Goal: Transaction & Acquisition: Purchase product/service

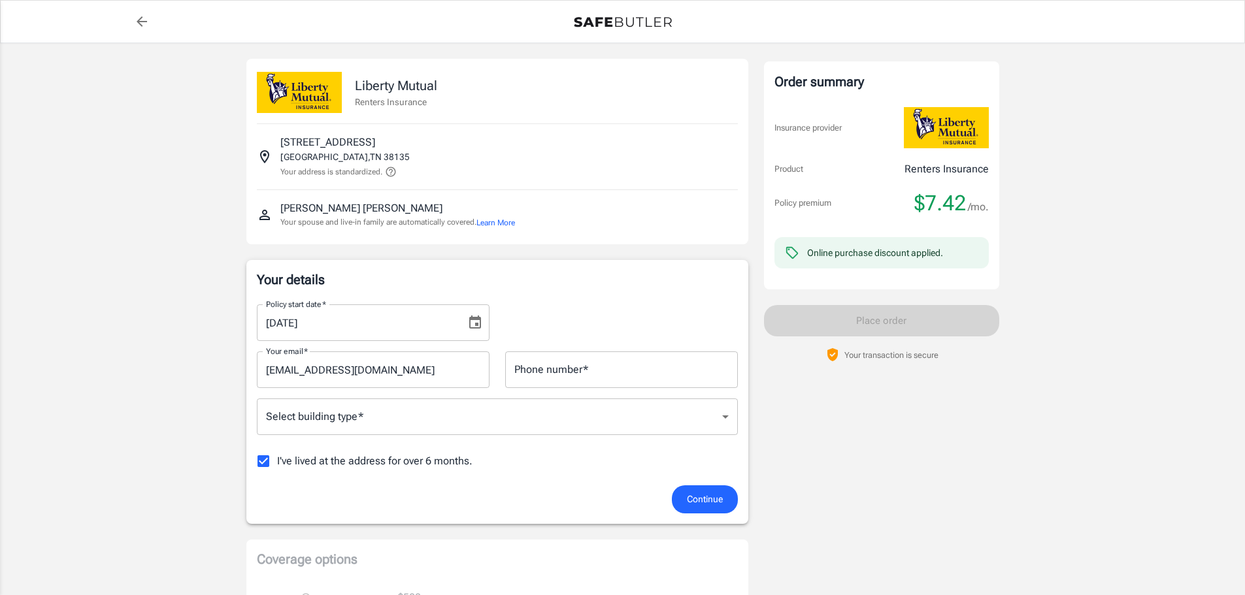
scroll to position [65, 0]
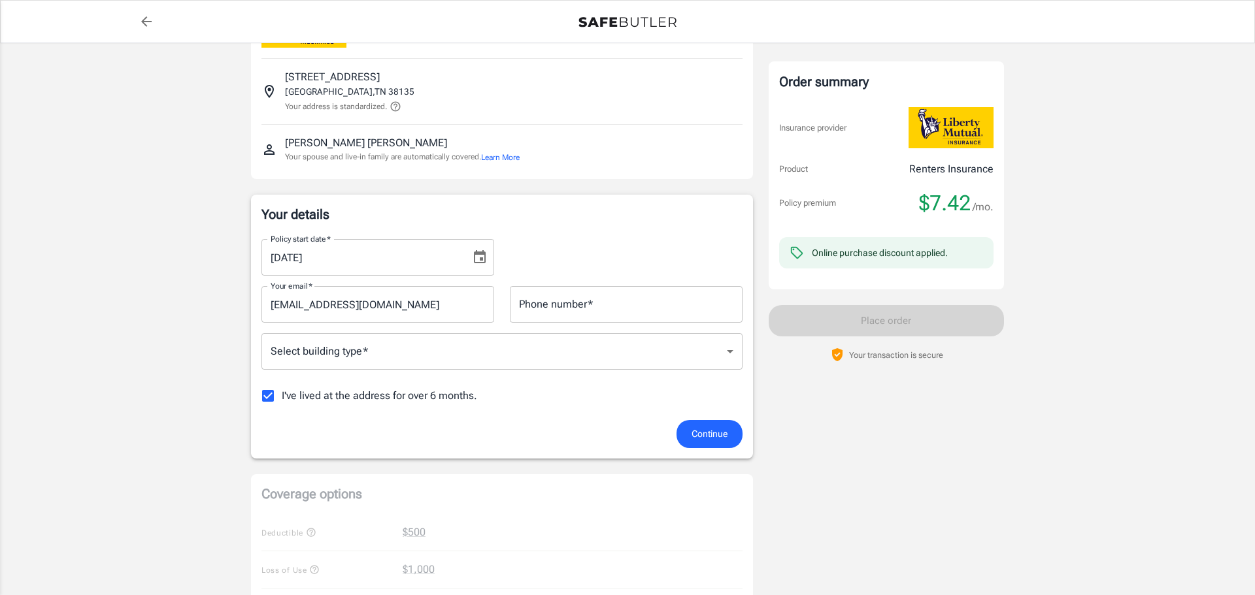
click at [726, 352] on body "Policy premium $ 7.42 /mo Liberty Mutual Renters Insurance [STREET_ADDRESS] You…" at bounding box center [627, 553] width 1255 height 1236
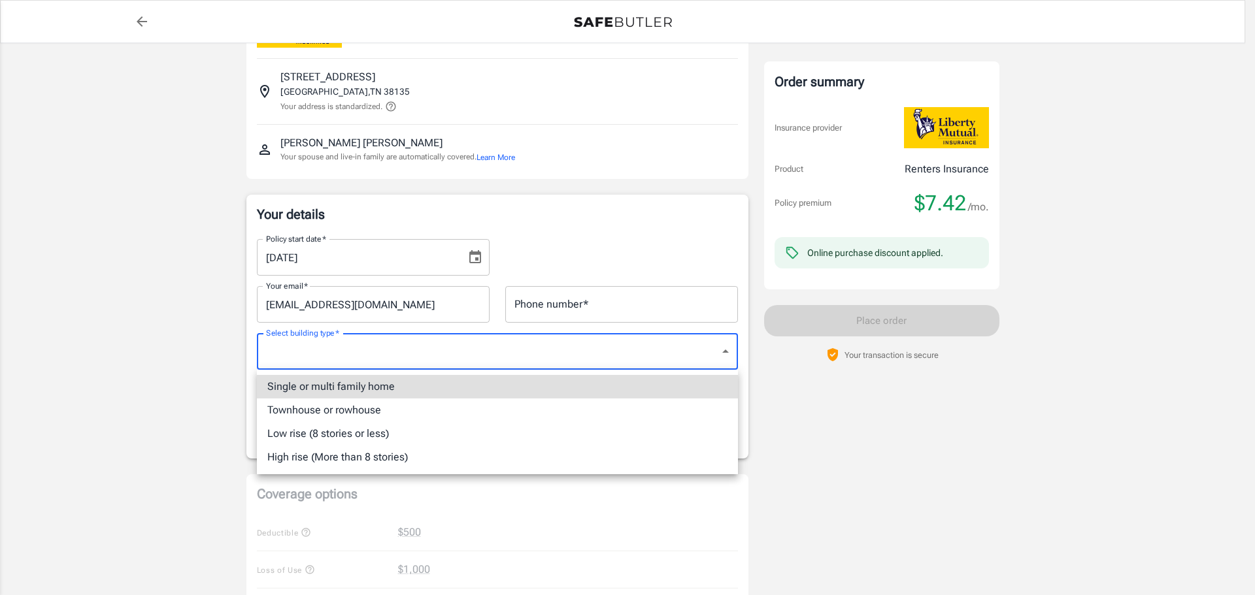
click at [438, 385] on li "Single or multi family home" at bounding box center [497, 387] width 481 height 24
type input "singlefamily"
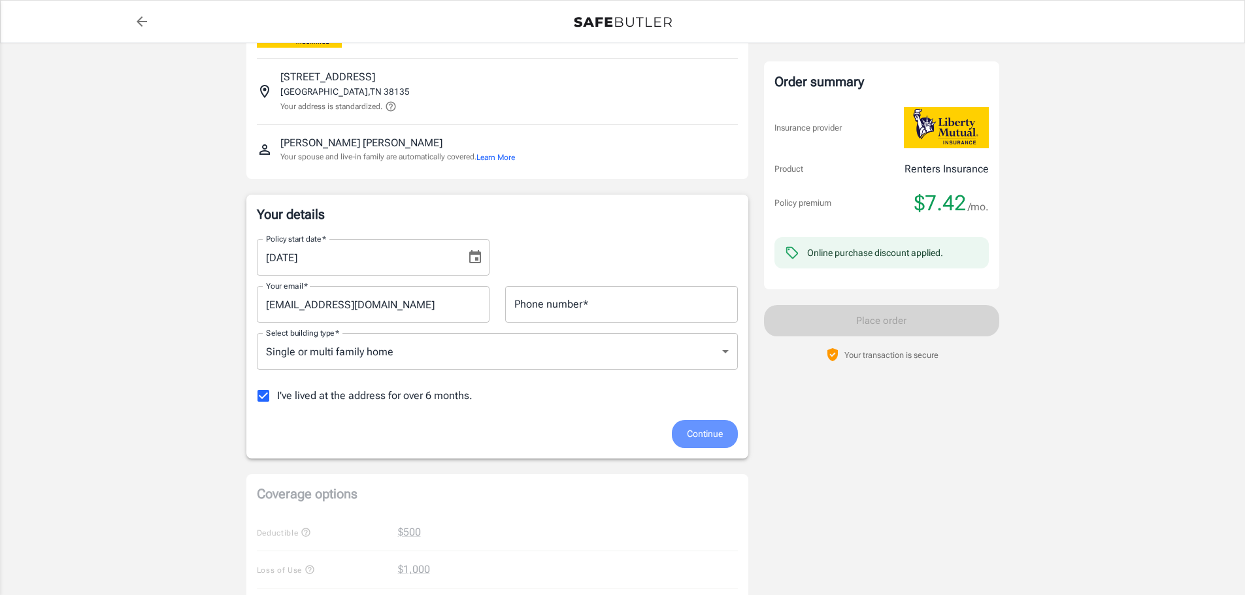
click at [697, 431] on span "Continue" at bounding box center [705, 434] width 36 height 16
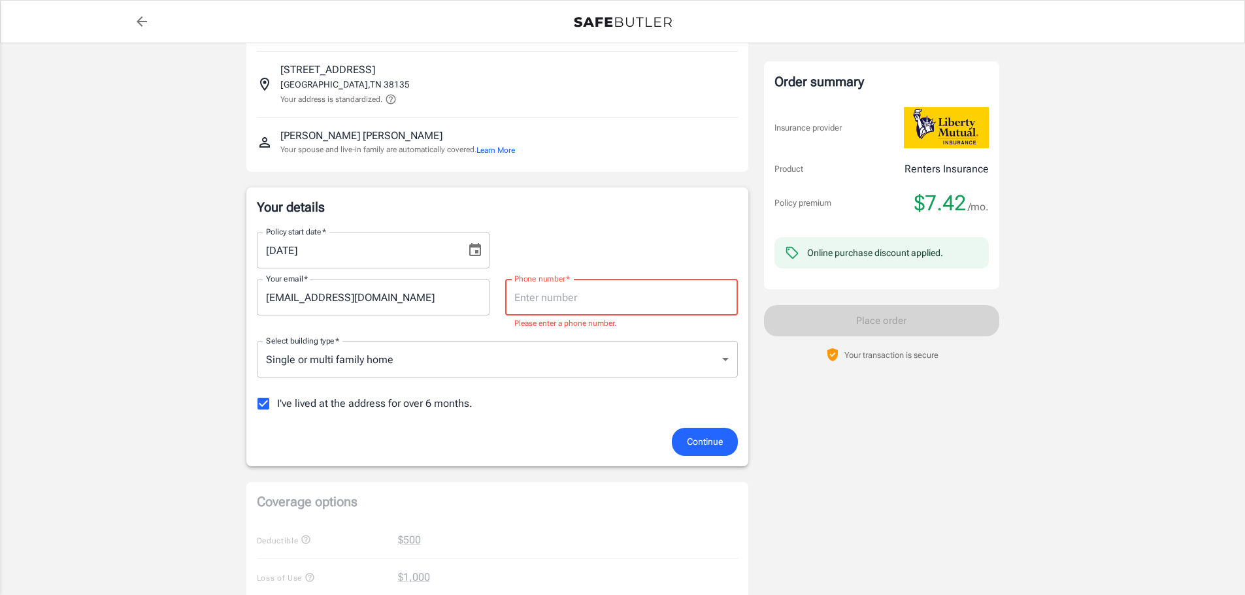
click at [565, 307] on input "Phone number   *" at bounding box center [621, 297] width 233 height 37
type input "9018323687"
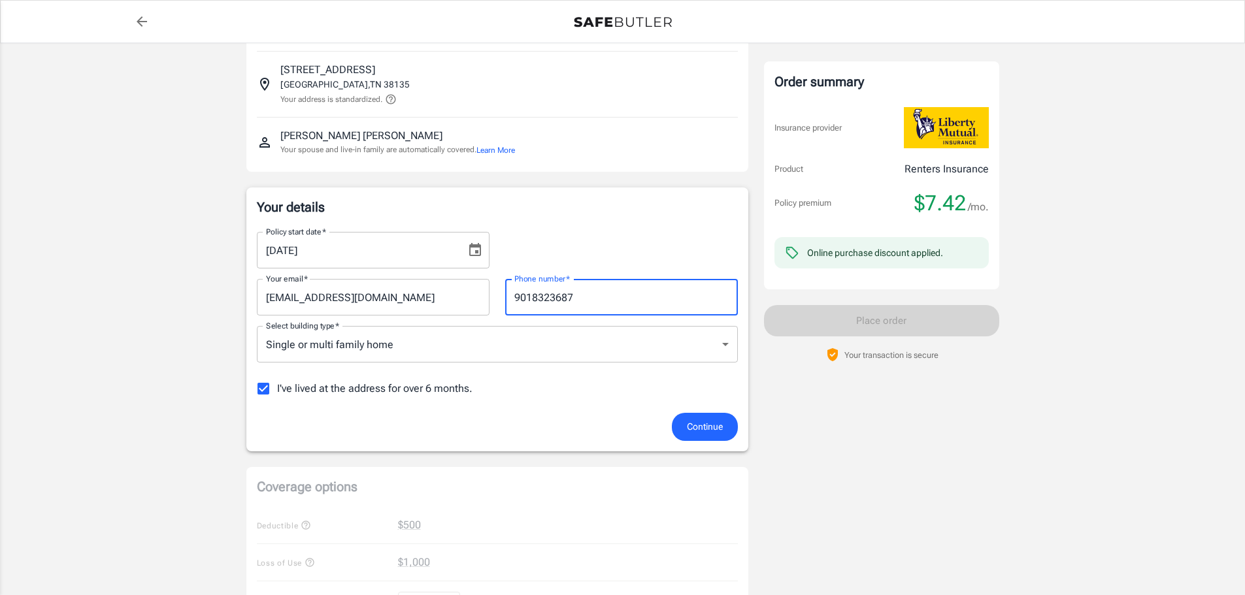
click at [712, 435] on button "Continue" at bounding box center [705, 427] width 66 height 28
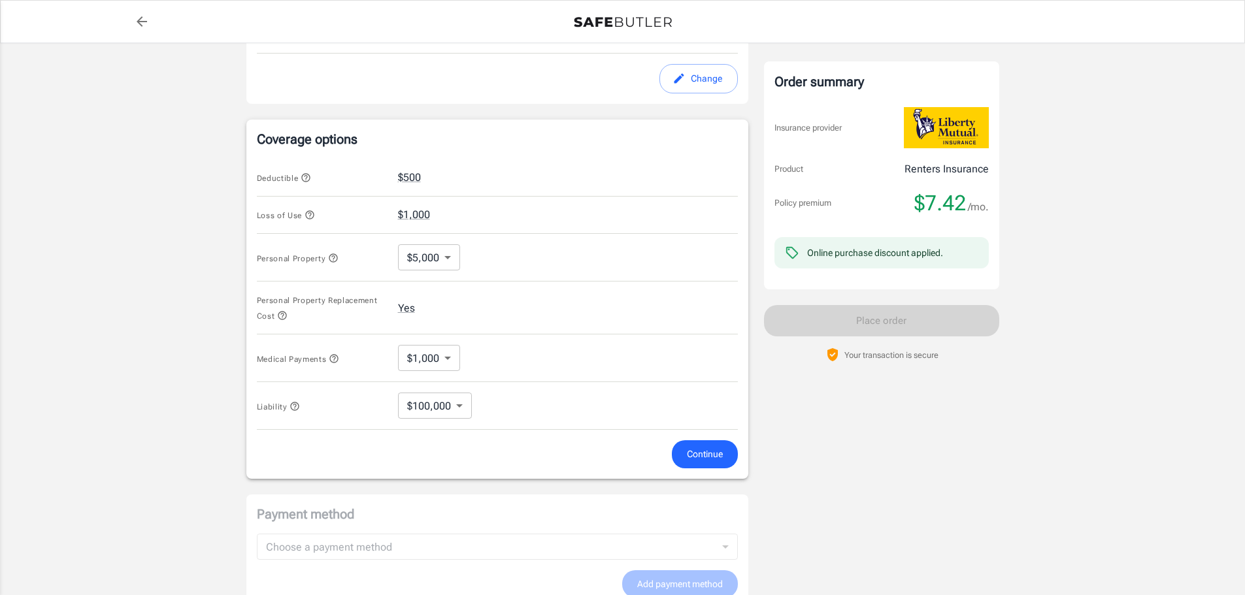
scroll to position [433, 0]
click at [699, 453] on span "Continue" at bounding box center [705, 453] width 36 height 16
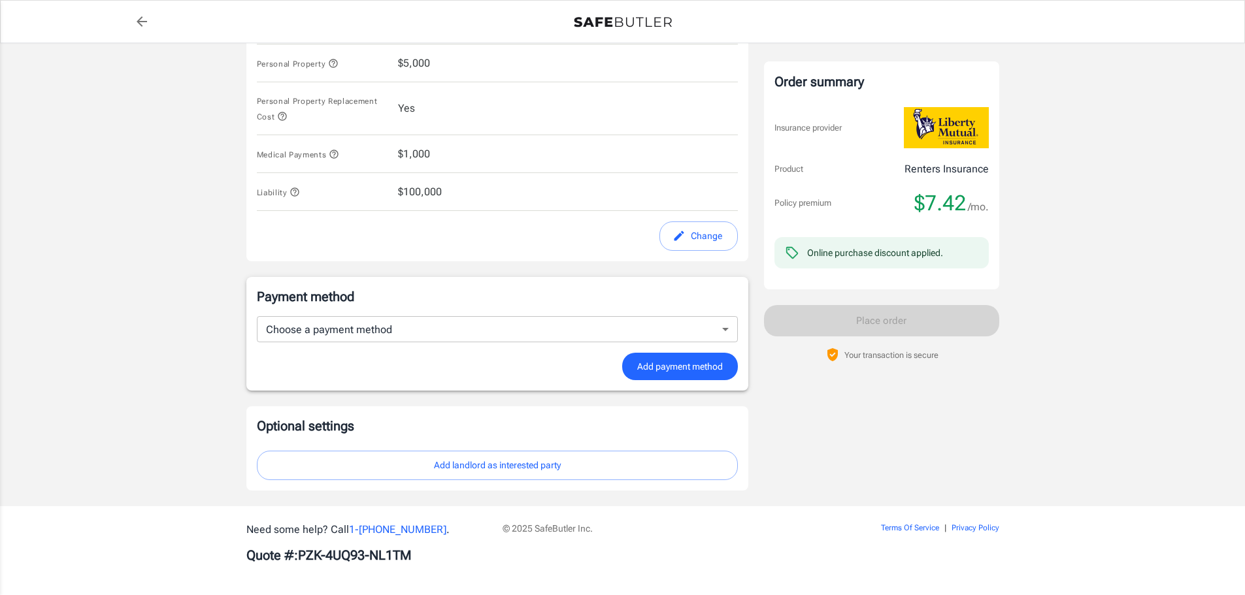
scroll to position [624, 0]
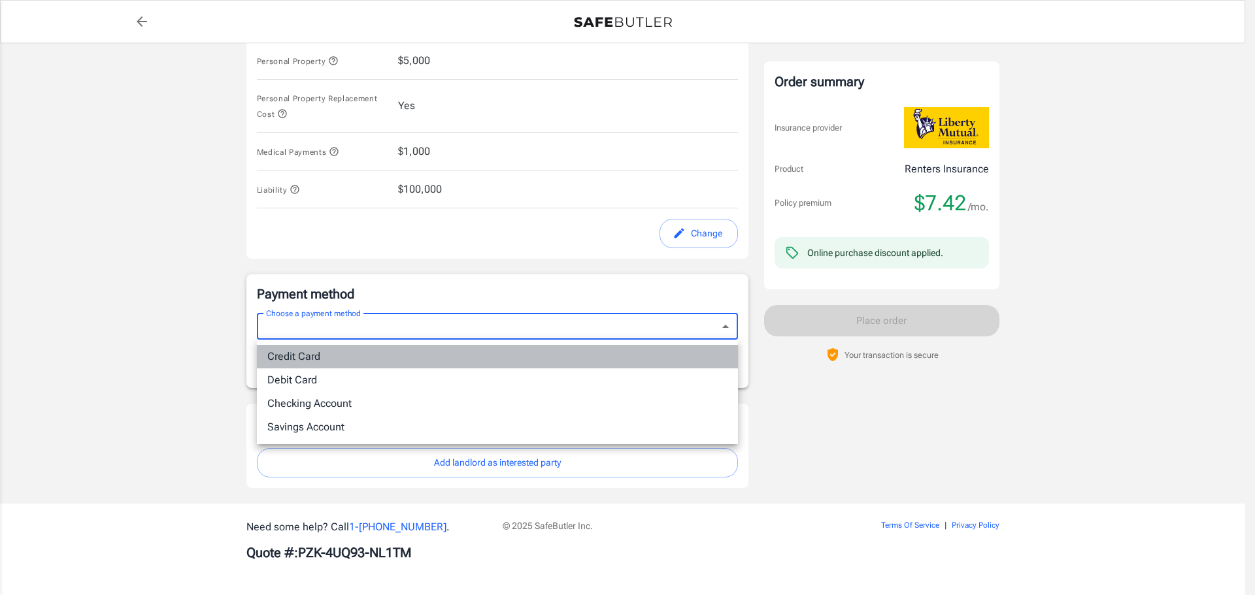
click at [441, 365] on li "Credit Card" at bounding box center [497, 357] width 481 height 24
type input "credit"
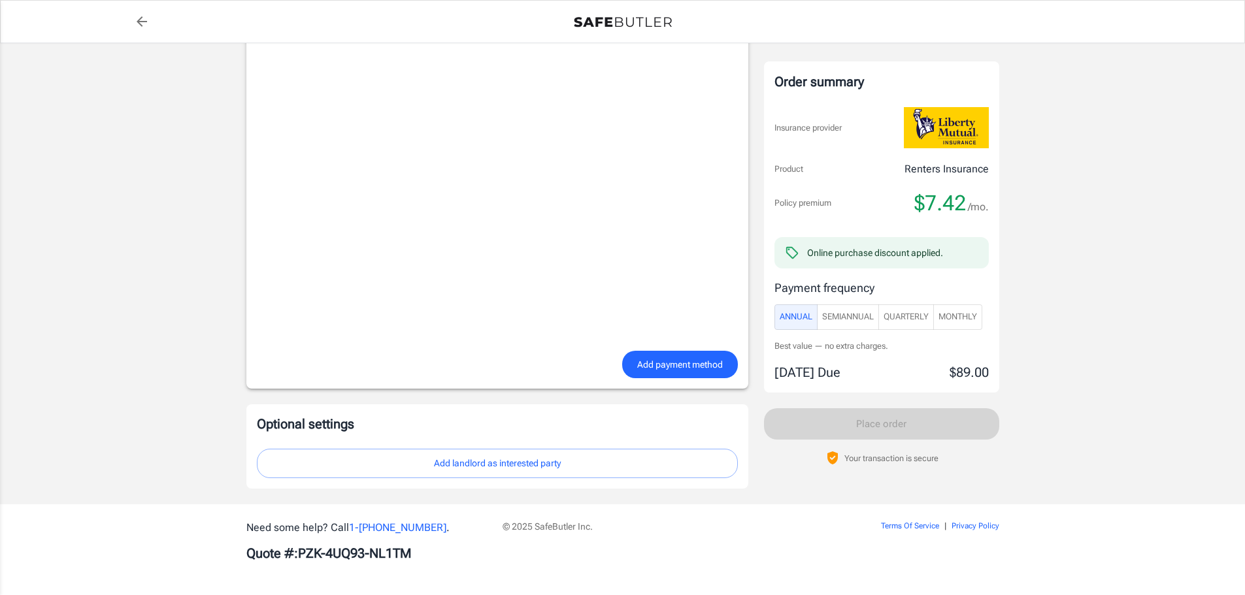
scroll to position [956, 0]
click at [956, 317] on span "Monthly" at bounding box center [958, 317] width 39 height 15
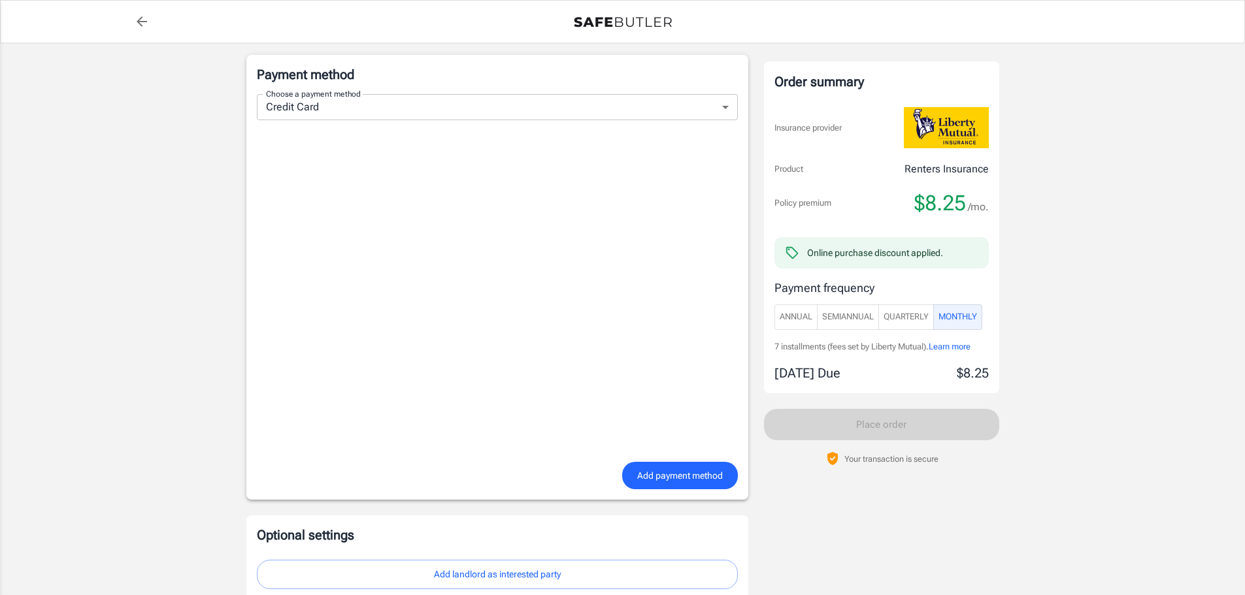
scroll to position [850, 0]
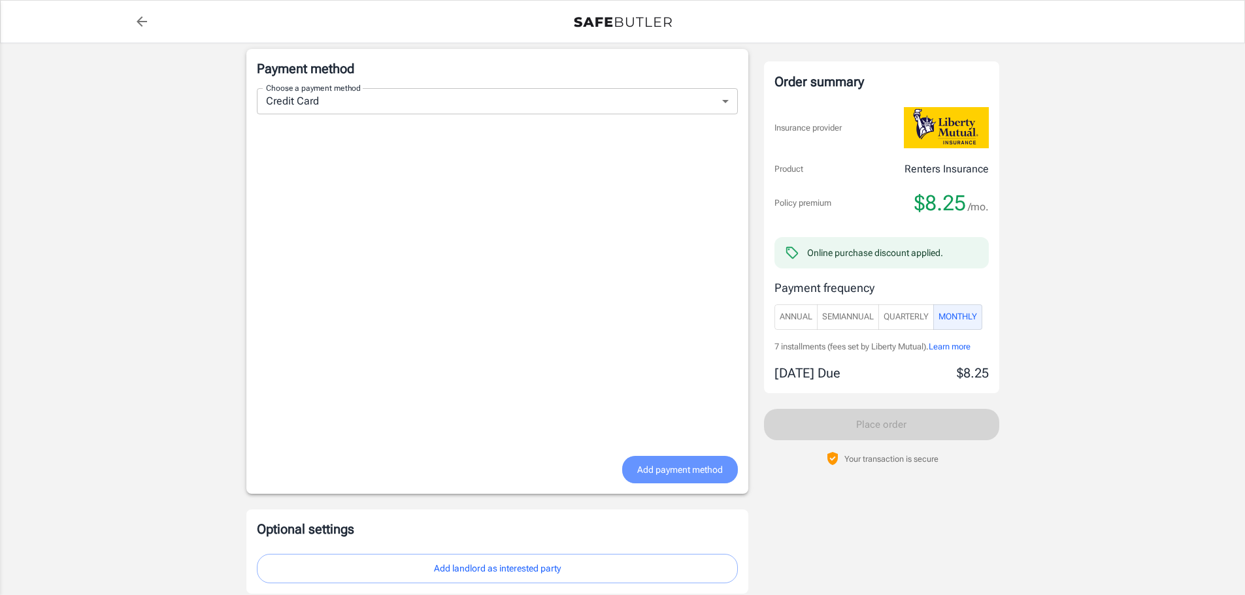
click at [658, 476] on span "Add payment method" at bounding box center [680, 470] width 86 height 16
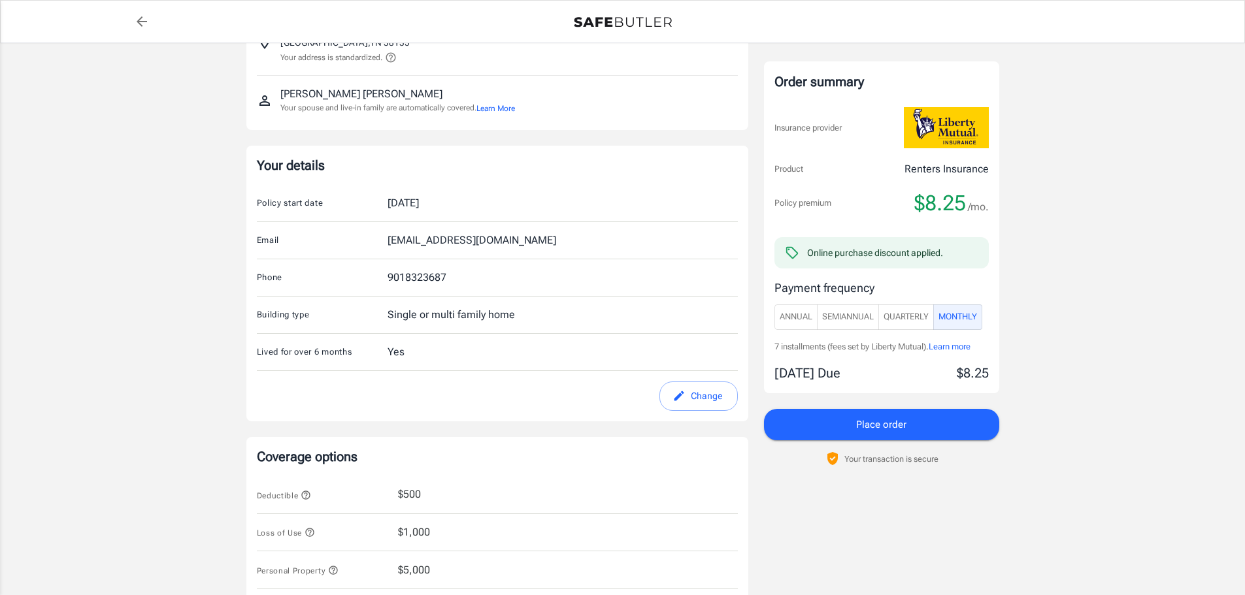
scroll to position [131, 0]
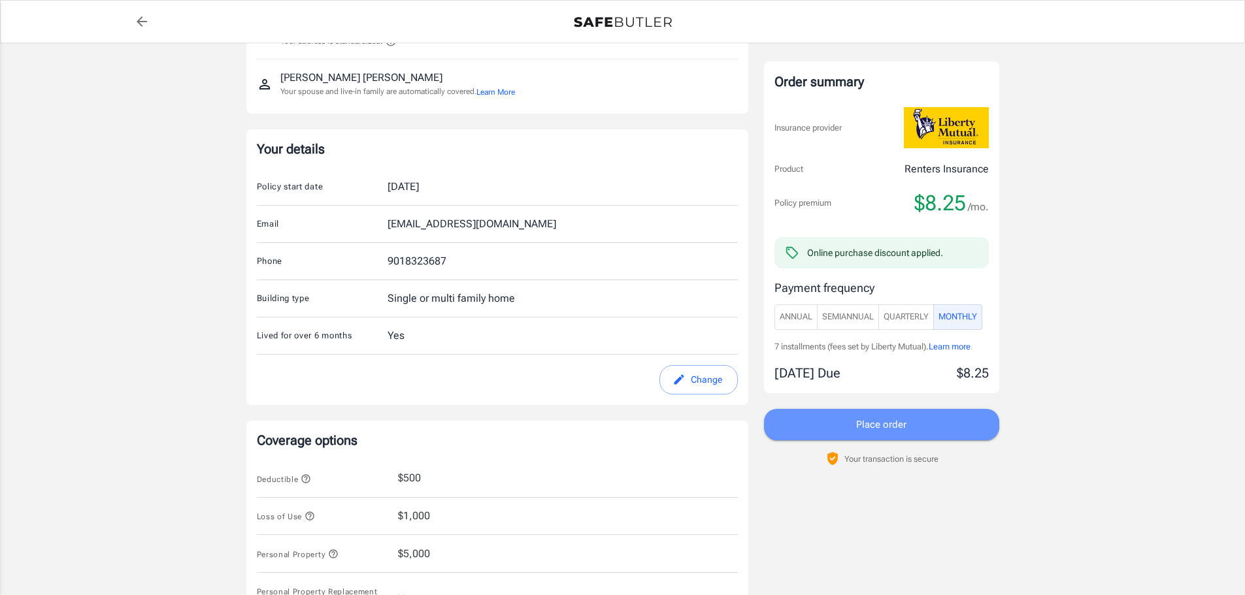
click at [850, 422] on button "Place order" at bounding box center [881, 424] width 235 height 31
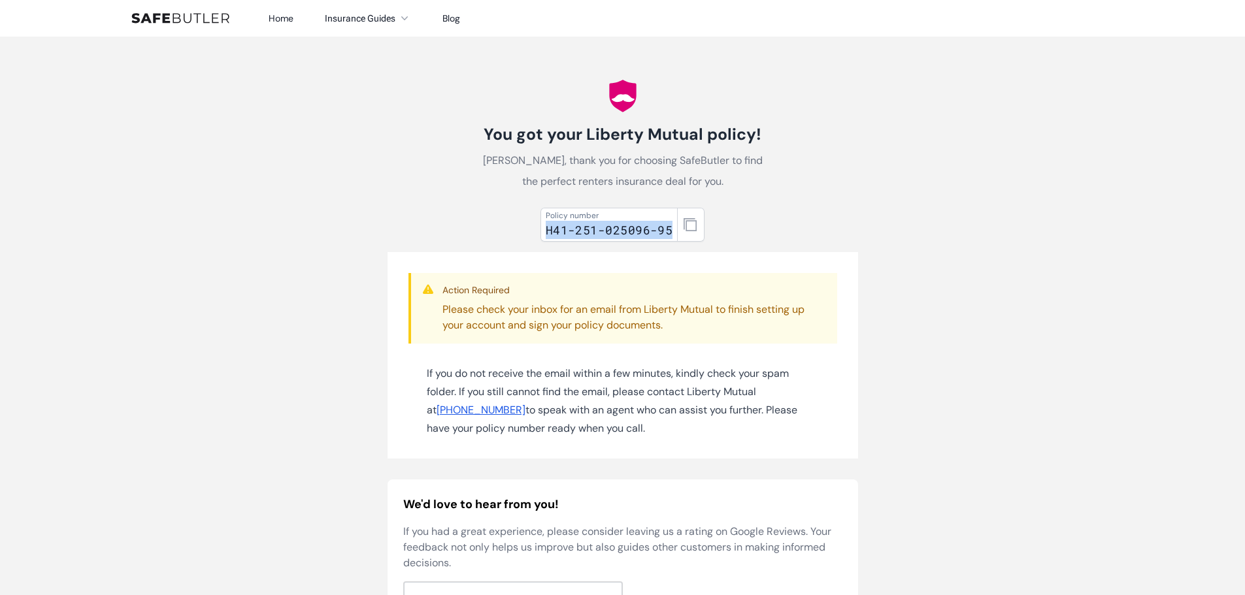
drag, startPoint x: 672, startPoint y: 229, endPoint x: 547, endPoint y: 220, distance: 125.2
click at [546, 220] on div "Policy number H41-251-025096-95" at bounding box center [609, 225] width 138 height 34
copy div "Policy number H41-251-025096-95"
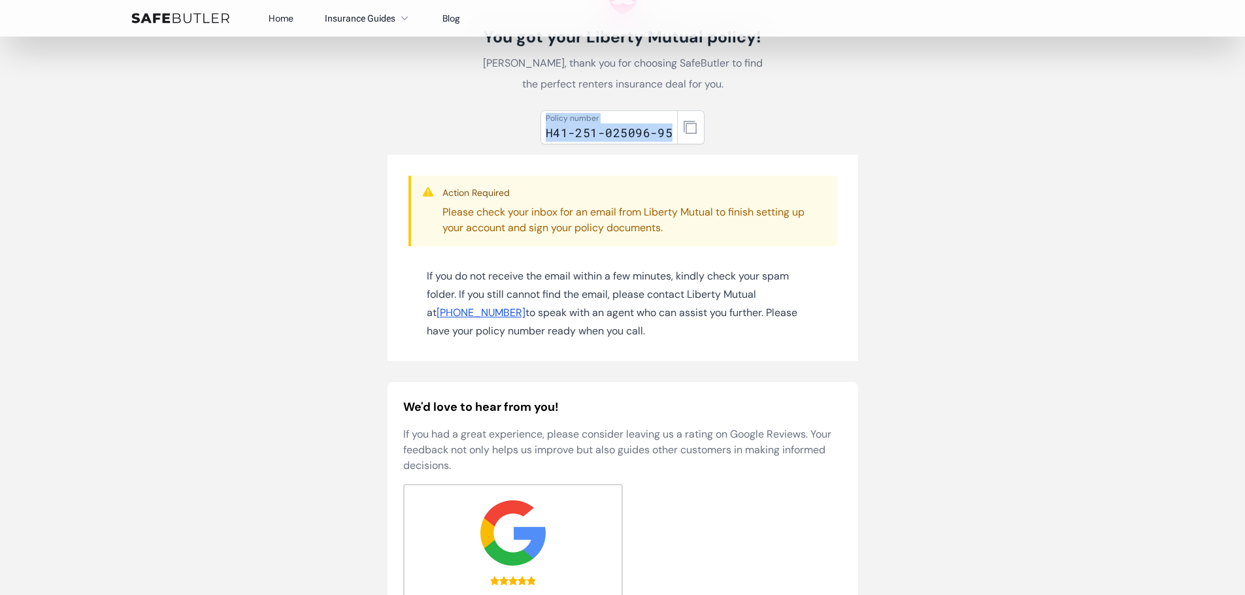
scroll to position [65, 0]
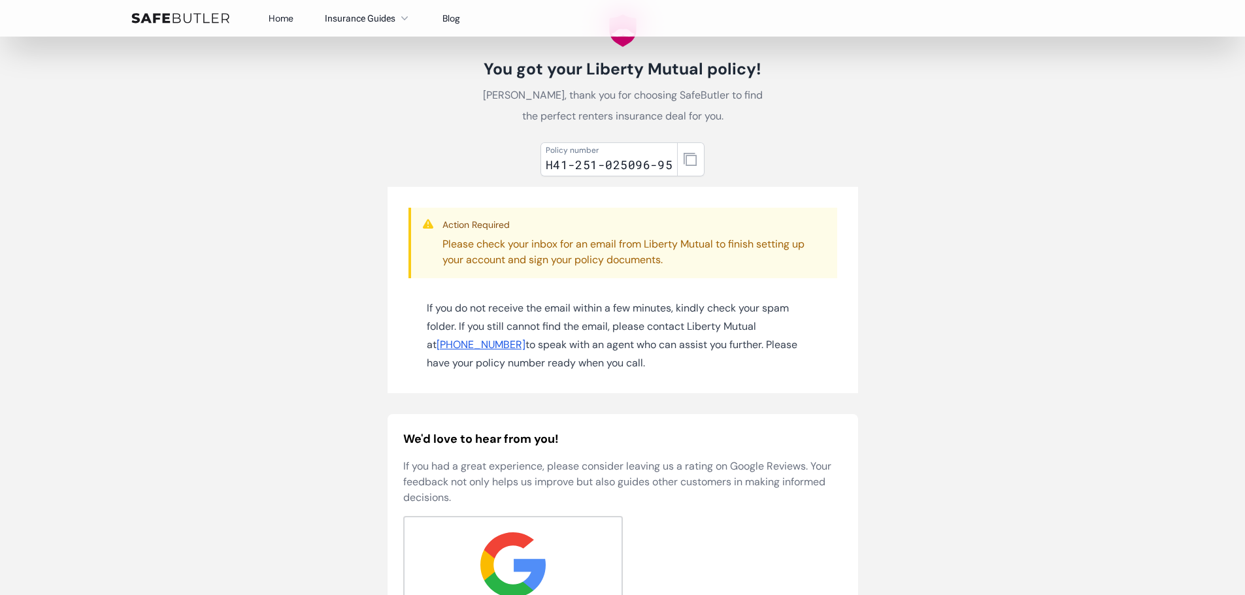
click at [610, 224] on h3 "Action Required" at bounding box center [634, 224] width 384 height 13
click at [689, 160] on icon "button" at bounding box center [690, 159] width 13 height 13
click at [594, 164] on div "H41-251-025096-95" at bounding box center [609, 165] width 127 height 18
drag, startPoint x: 703, startPoint y: 70, endPoint x: 588, endPoint y: 71, distance: 115.0
click at [588, 71] on h1 "You got your Liberty Mutual policy!" at bounding box center [622, 69] width 293 height 21
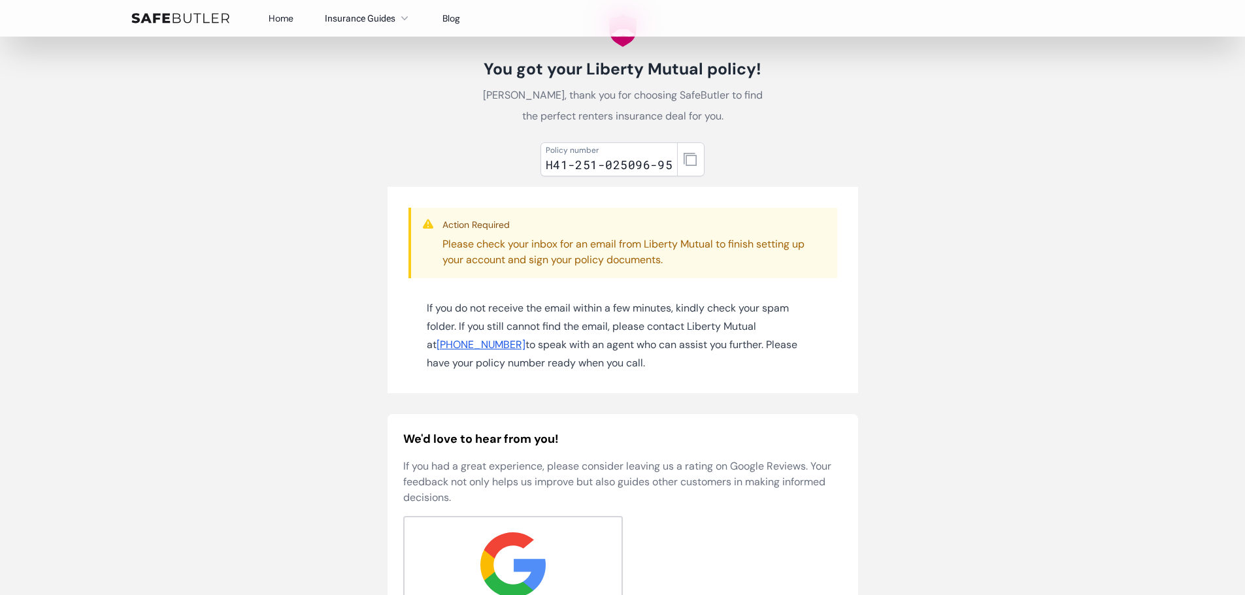
copy h1 "Liberty Mutual"
drag, startPoint x: 671, startPoint y: 167, endPoint x: 544, endPoint y: 163, distance: 126.8
click at [544, 163] on div "Policy number H41-251-025096-95" at bounding box center [609, 159] width 138 height 34
copy div "H41-251-025096-95"
drag, startPoint x: 282, startPoint y: 16, endPoint x: 288, endPoint y: 25, distance: 10.9
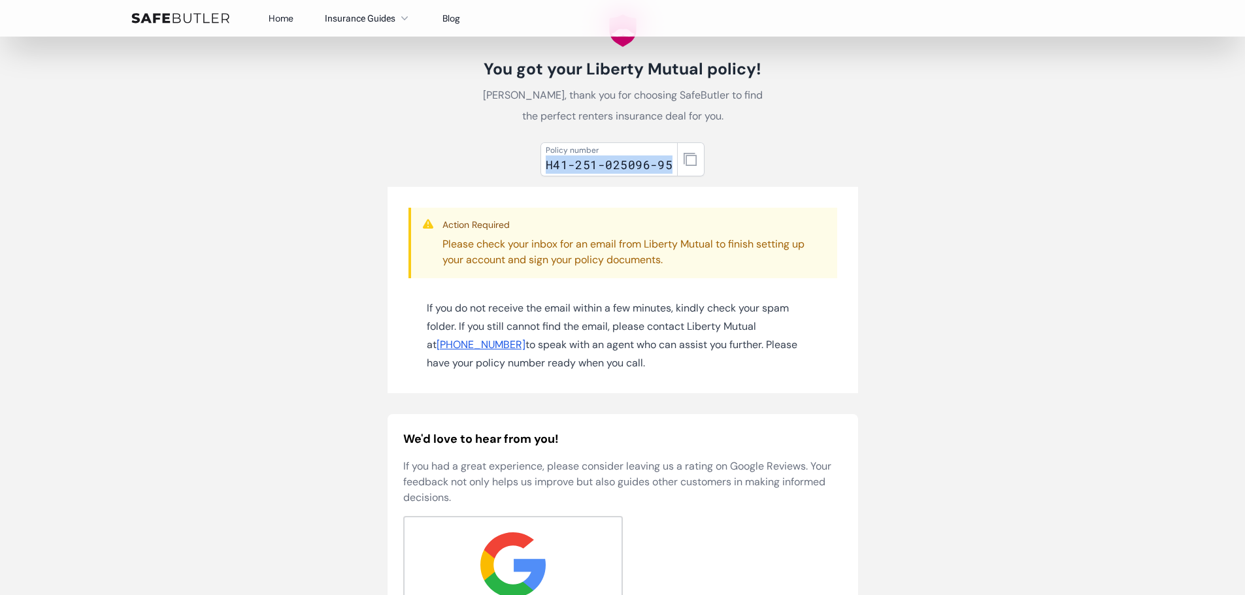
click at [282, 16] on link "Home" at bounding box center [281, 18] width 25 height 12
